Goal: Task Accomplishment & Management: Use online tool/utility

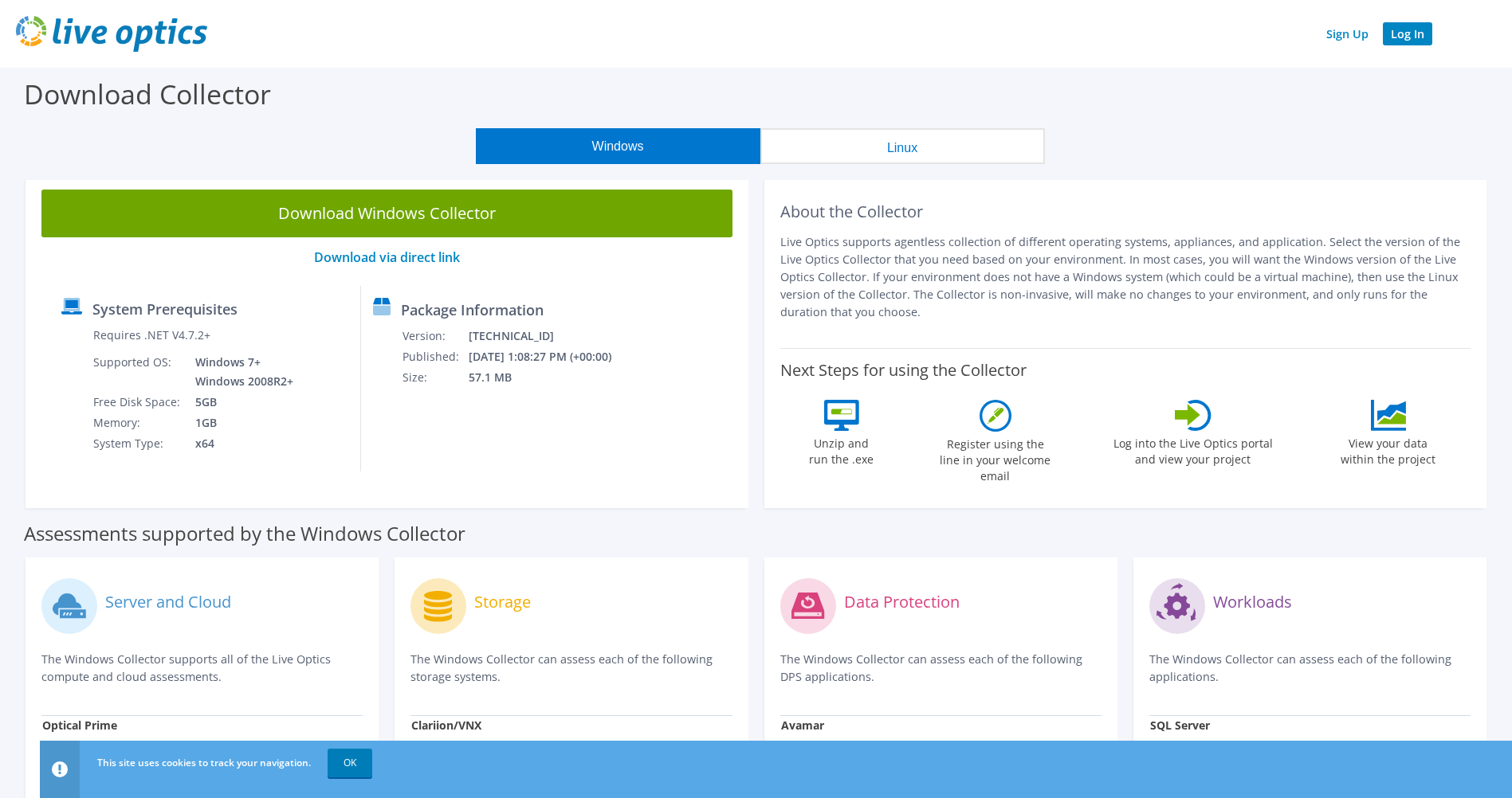
click at [1405, 33] on link "Log In" at bounding box center [1407, 33] width 50 height 23
